Goal: Information Seeking & Learning: Understand process/instructions

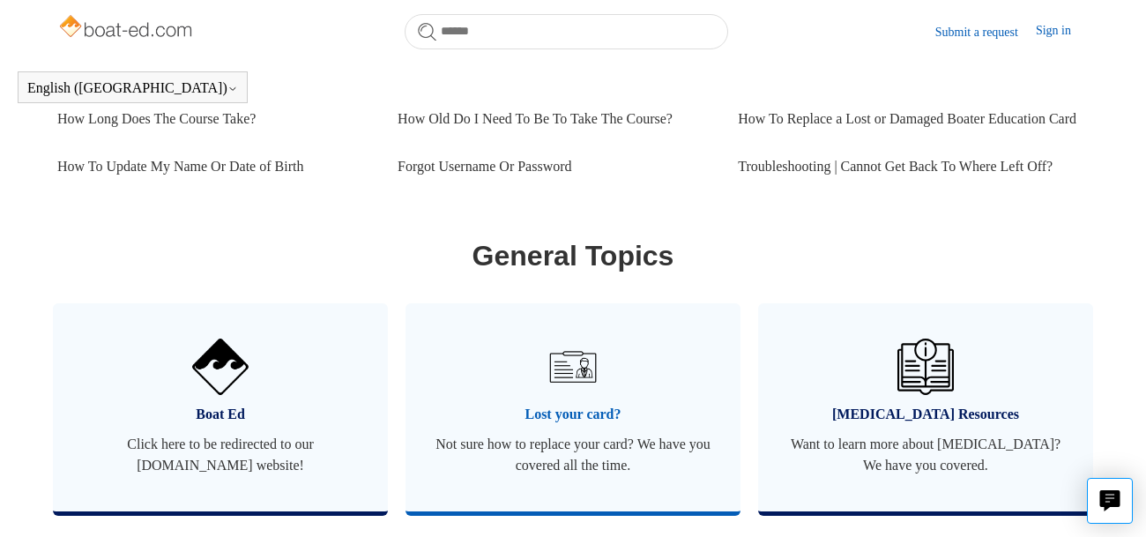
scroll to position [895, 0]
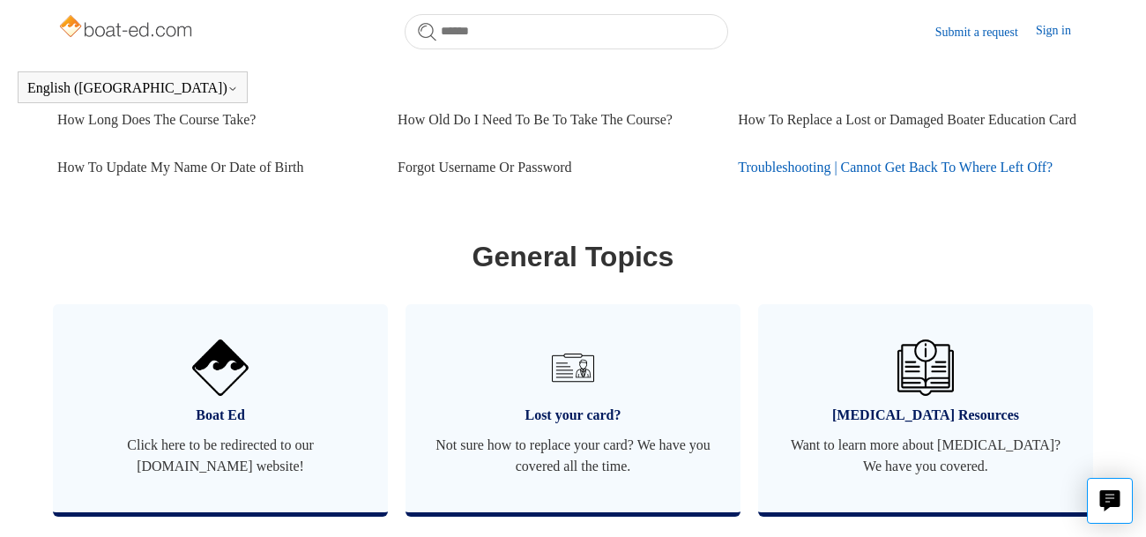
click at [831, 160] on link "Troubleshooting | Cannot Get Back To Where Left Off?" at bounding box center [908, 168] width 340 height 48
